Goal: Find specific page/section: Find specific page/section

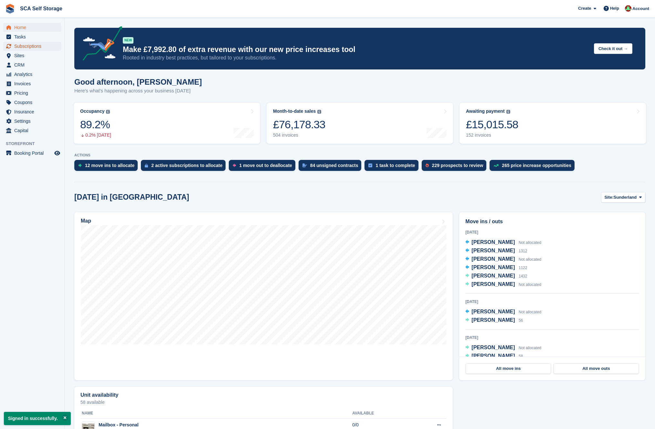
click at [33, 47] on span "Subscriptions" at bounding box center [33, 46] width 39 height 9
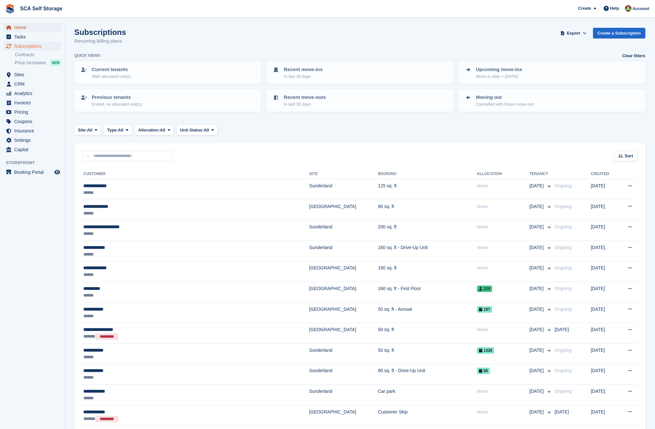
click at [20, 28] on span "Home" at bounding box center [33, 27] width 39 height 9
